Goal: Task Accomplishment & Management: Manage account settings

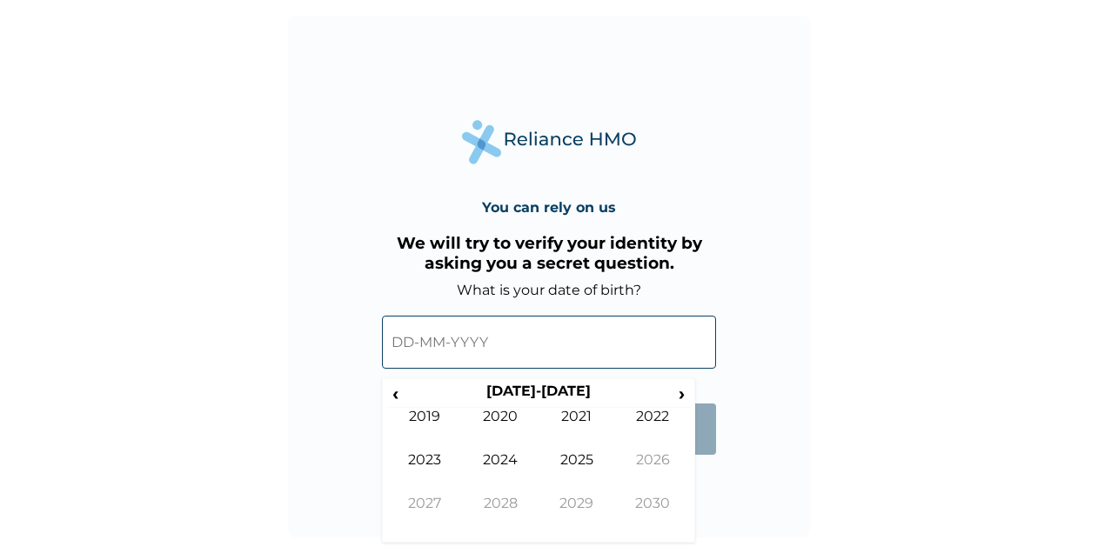
click at [414, 349] on input "text" at bounding box center [549, 342] width 334 height 53
click at [402, 393] on span "‹" at bounding box center [395, 394] width 18 height 22
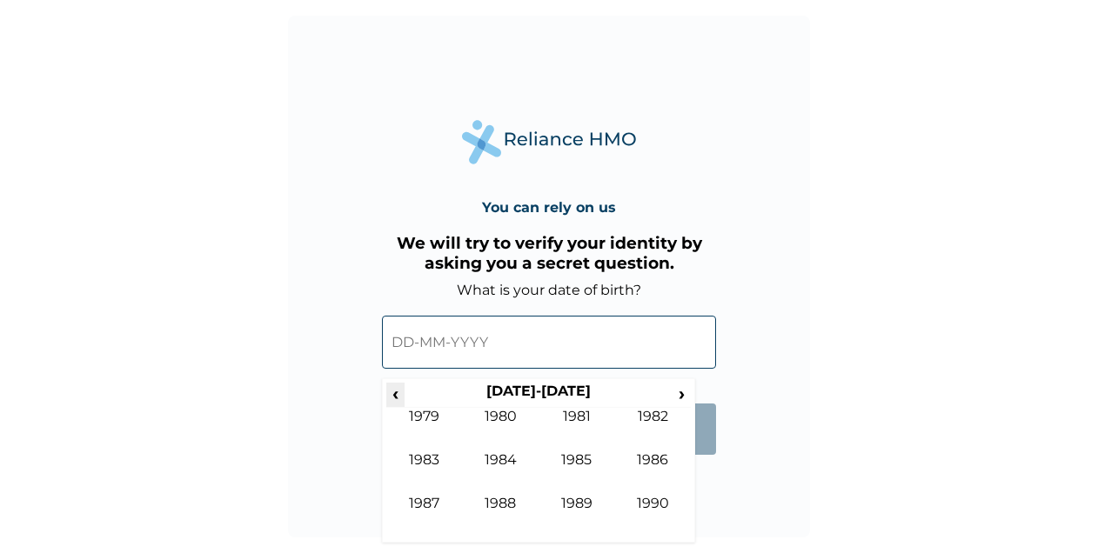
click at [402, 393] on span "‹" at bounding box center [395, 394] width 18 height 22
click at [676, 392] on span "›" at bounding box center [681, 394] width 19 height 22
click at [586, 467] on td "1985" at bounding box center [576, 472] width 77 height 43
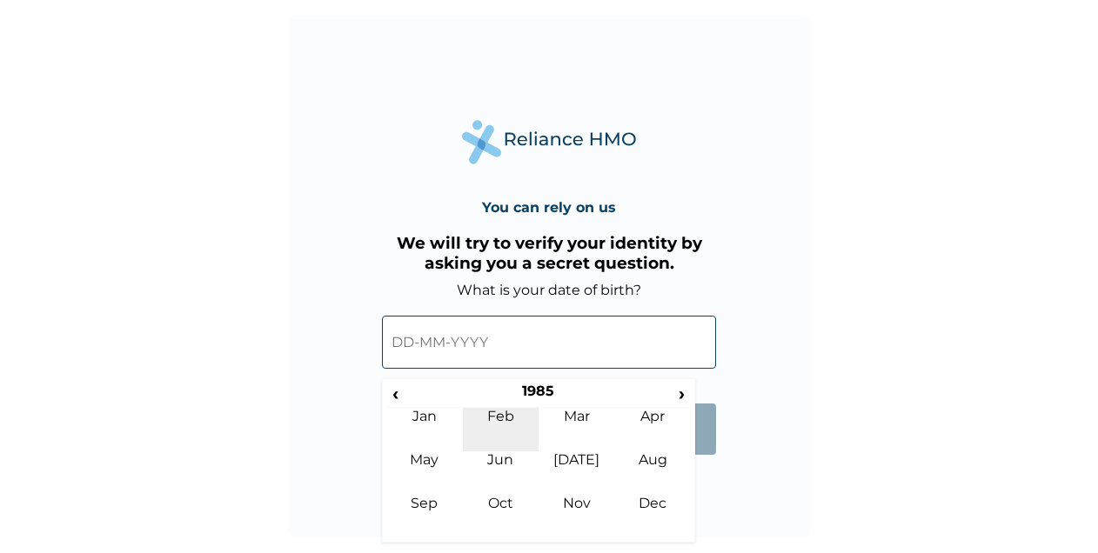
click at [503, 424] on td "Feb" at bounding box center [501, 429] width 77 height 43
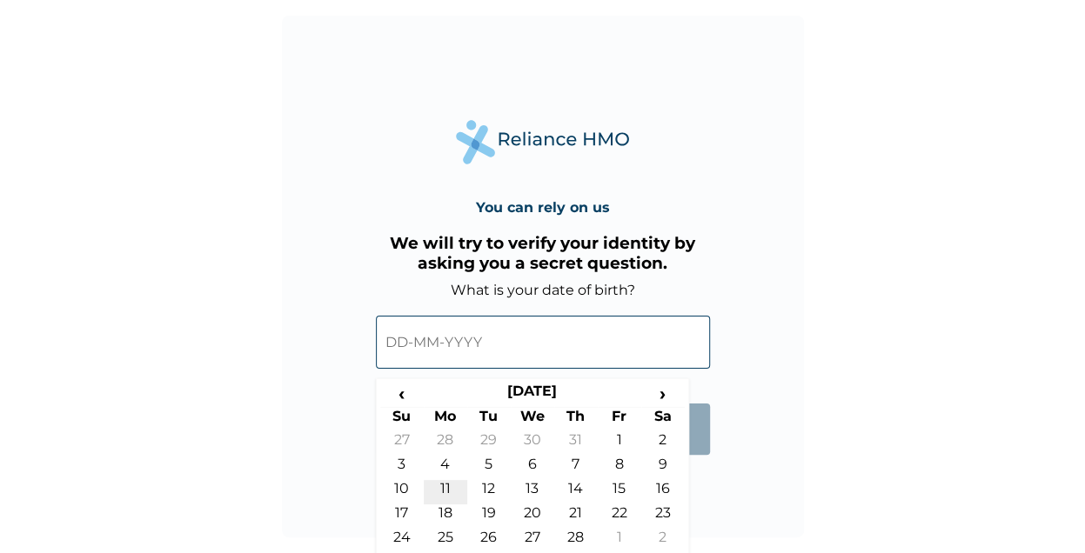
click at [449, 490] on td "11" at bounding box center [445, 492] width 43 height 24
type input "[DATE]"
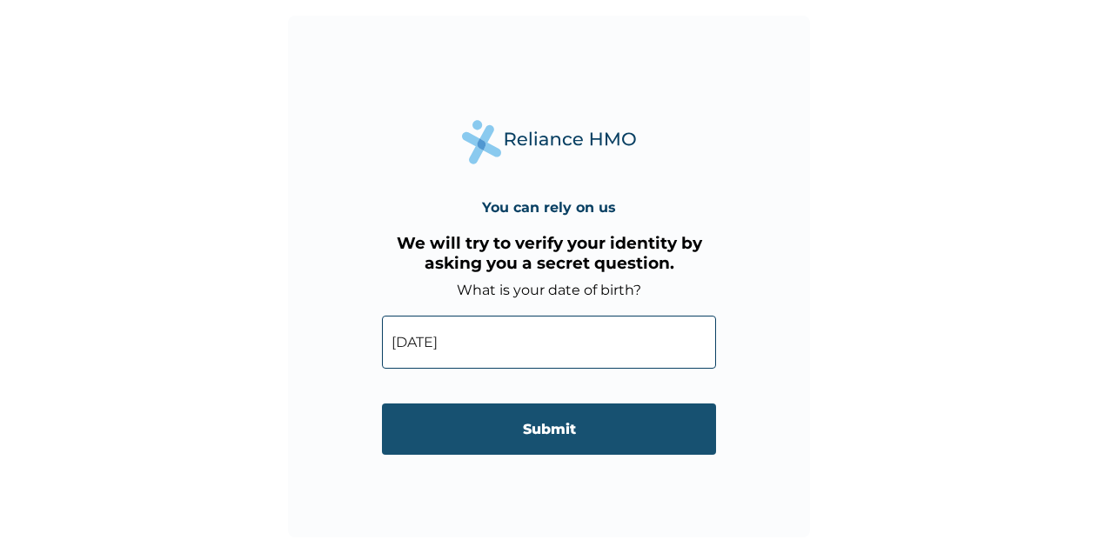
click at [542, 431] on input "Submit" at bounding box center [549, 429] width 334 height 51
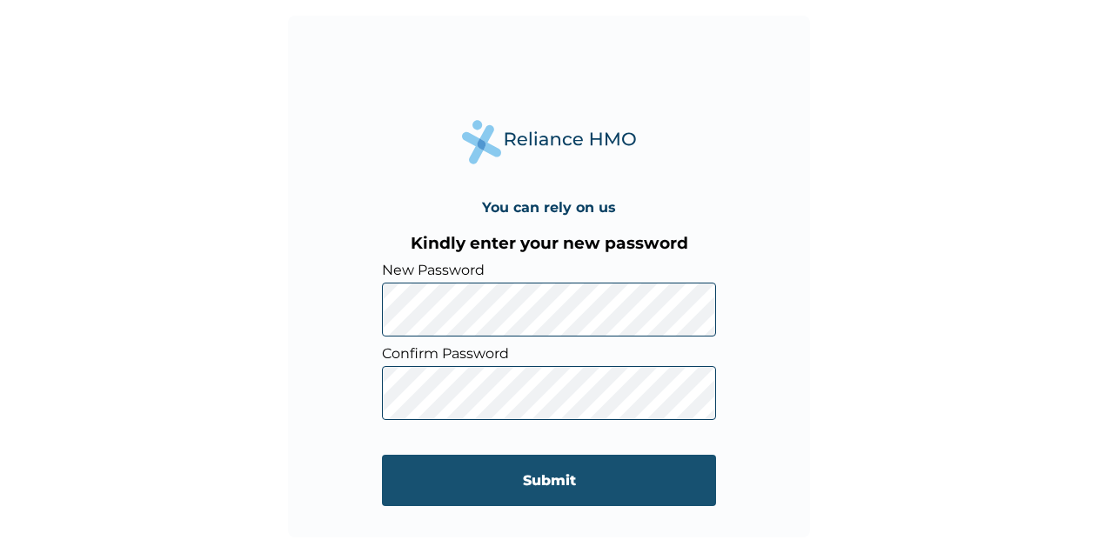
click at [538, 476] on input "Submit" at bounding box center [549, 480] width 334 height 51
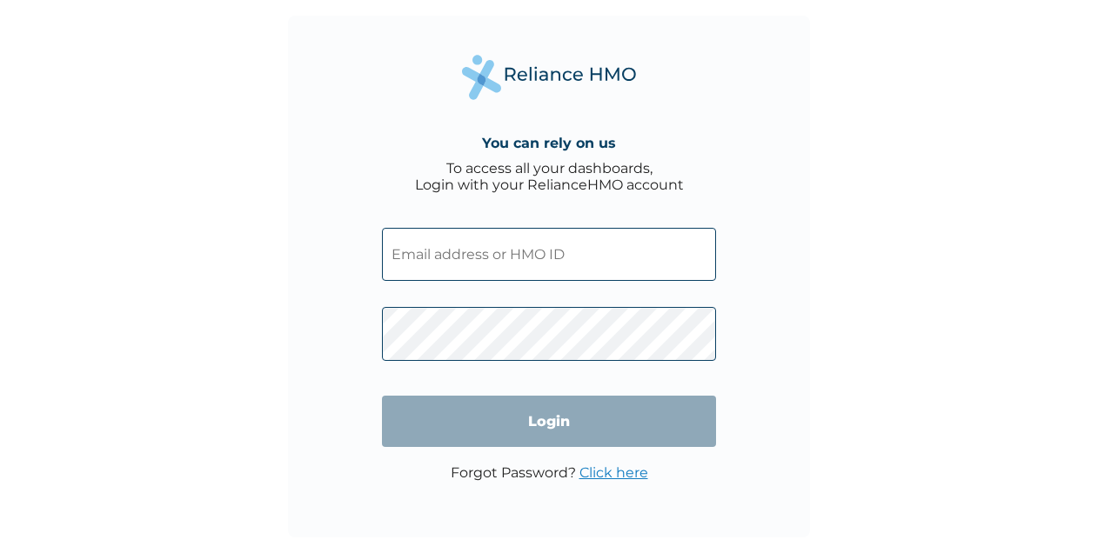
click at [564, 481] on p "Forgot Password? Click here" at bounding box center [549, 472] width 197 height 17
